Goal: Find specific page/section: Find specific page/section

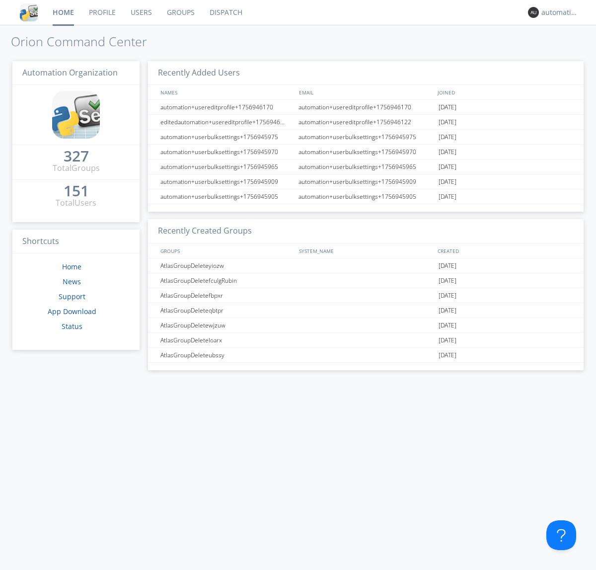
click at [225, 12] on link "Dispatch" at bounding box center [226, 12] width 48 height 25
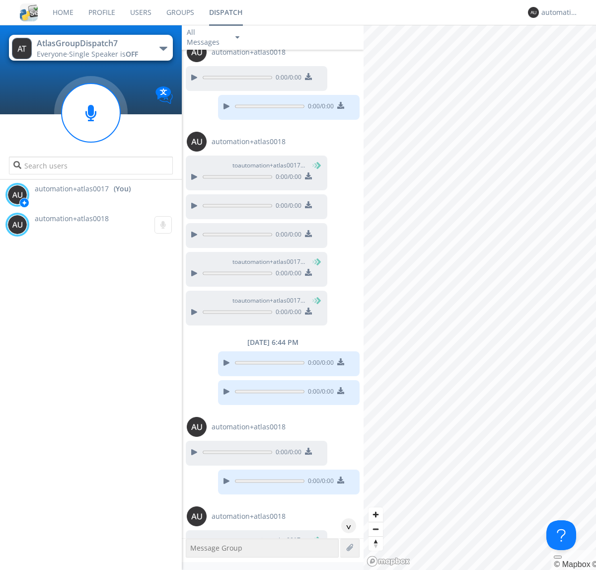
scroll to position [392, 0]
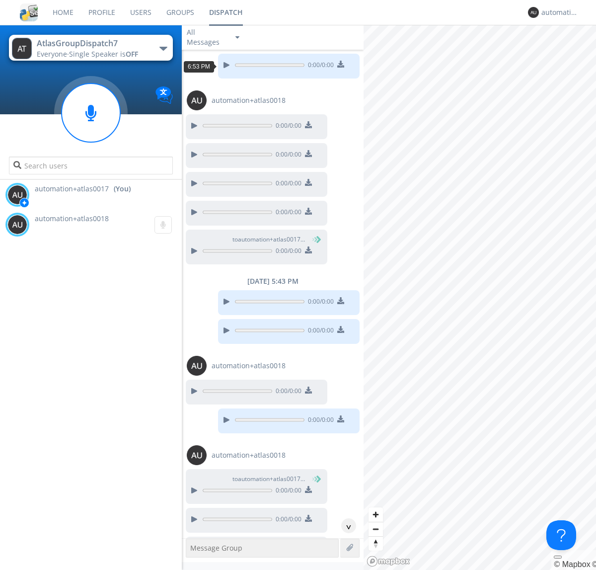
scroll to position [18, 0]
click at [345, 526] on div "^" at bounding box center [348, 525] width 15 height 15
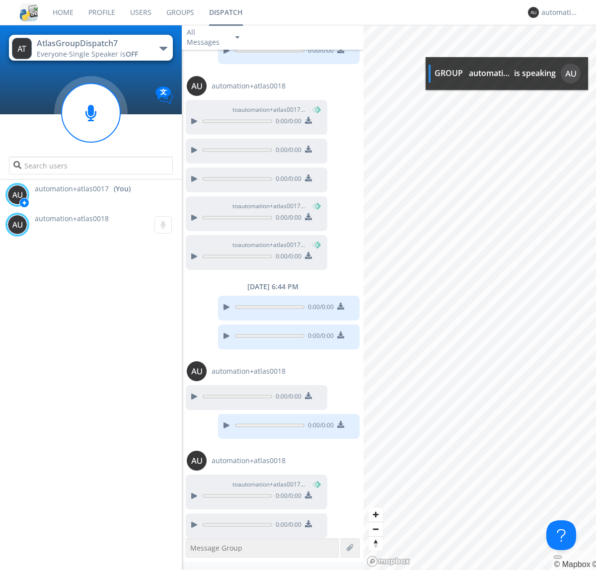
scroll to position [391, 0]
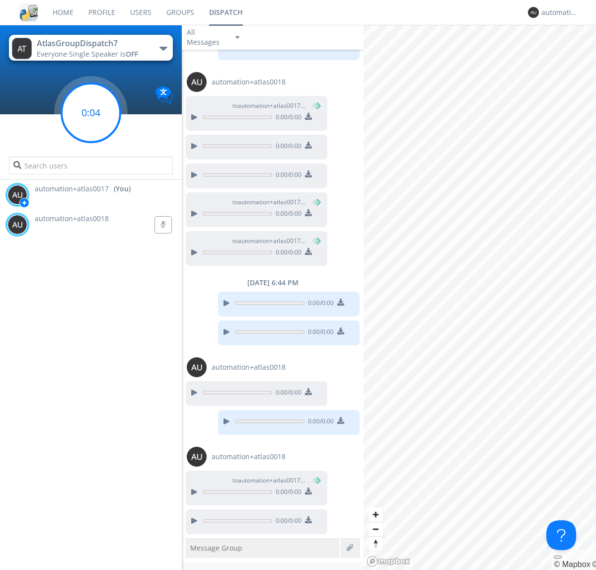
click at [91, 113] on g at bounding box center [91, 112] width 59 height 59
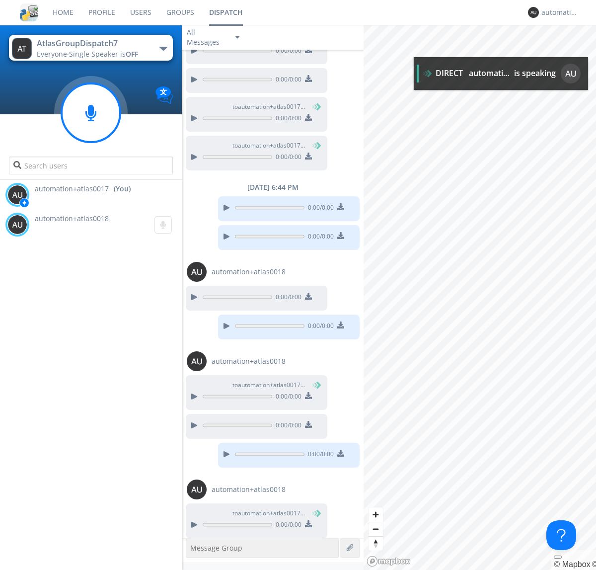
scroll to position [491, 0]
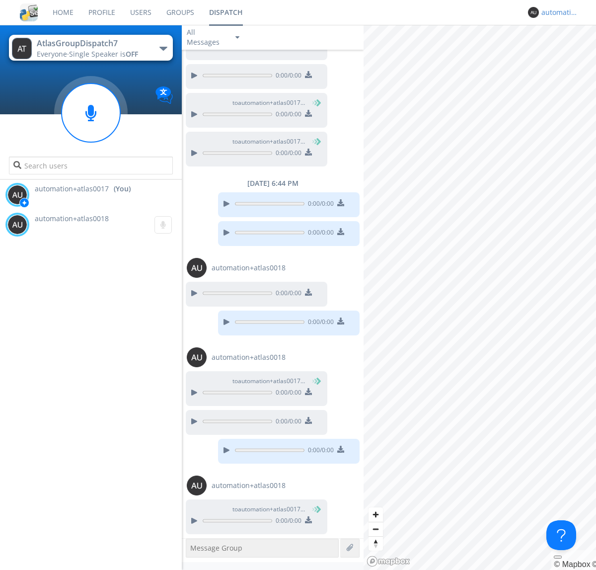
click at [558, 12] on div "automation+atlas0017" at bounding box center [560, 12] width 37 height 10
